Goal: Check status: Check status

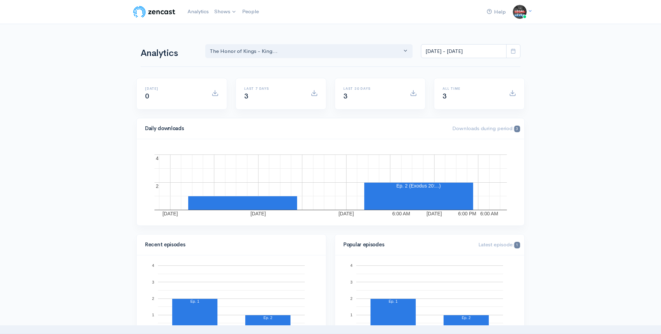
select select "15430"
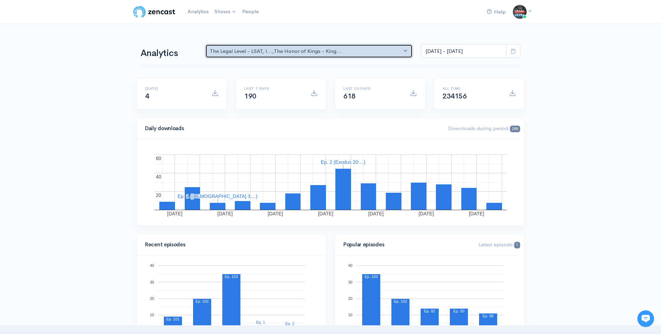
click at [372, 49] on div "The Legal Level - LSAT, l... , The Honor of Kings - King..." at bounding box center [306, 51] width 192 height 8
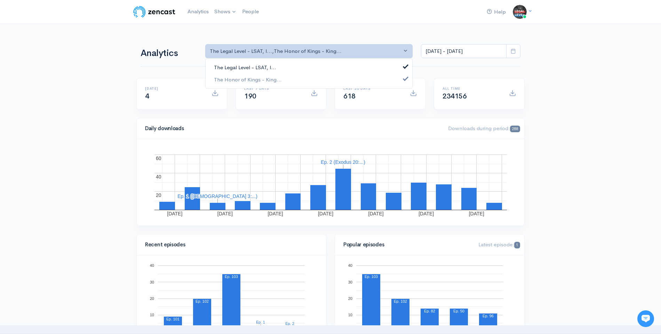
click at [331, 68] on link "The Legal Level - LSAT, l..." at bounding box center [309, 68] width 207 height 12
select select "15430"
